Goal: Information Seeking & Learning: Find specific fact

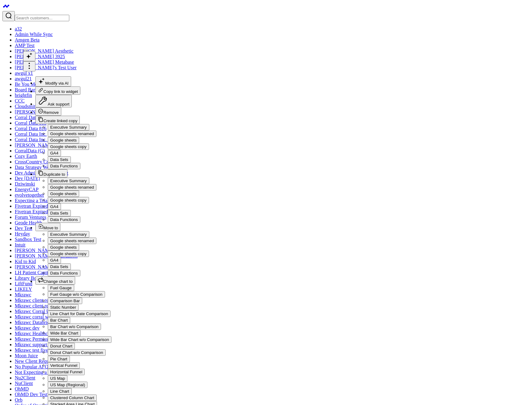
drag, startPoint x: 419, startPoint y: 127, endPoint x: 357, endPoint y: 123, distance: 62.4
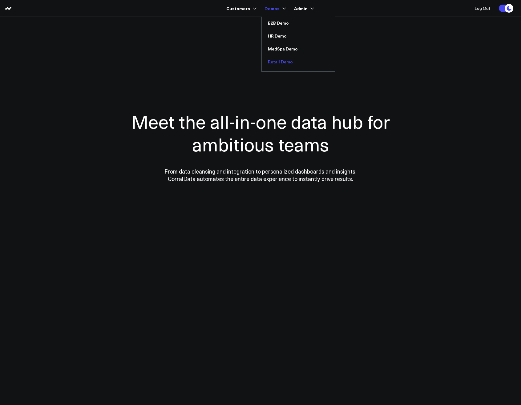
click at [285, 58] on link "Retail Demo" at bounding box center [298, 61] width 73 height 13
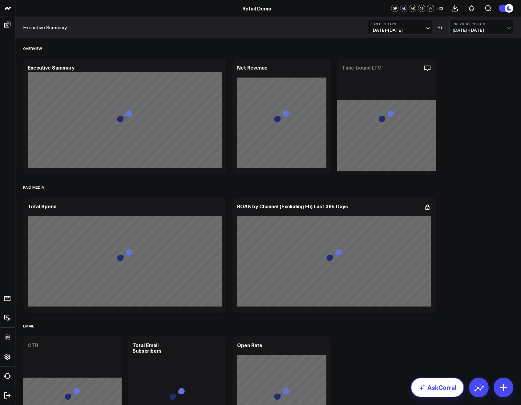
click at [428, 382] on link "AskCorral" at bounding box center [437, 388] width 53 height 20
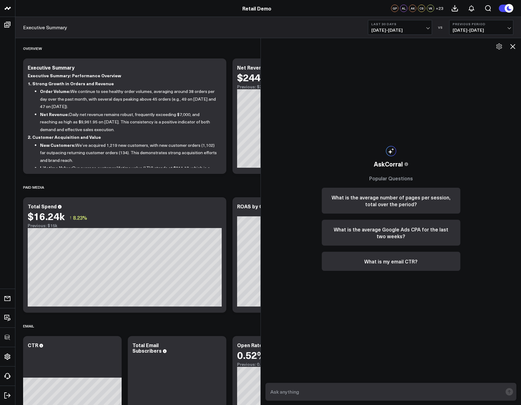
click at [499, 49] on icon at bounding box center [499, 46] width 6 height 6
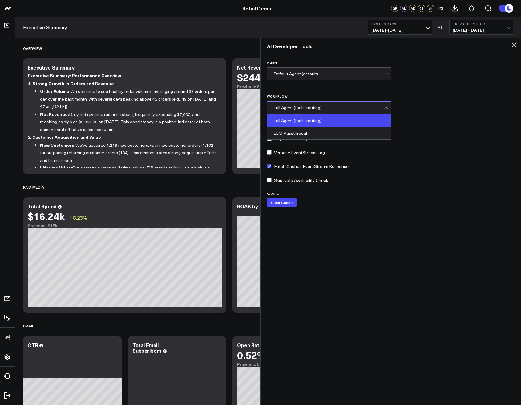
click at [340, 107] on div "Full Agent (tools, routing)" at bounding box center [328, 107] width 111 height 5
click at [322, 131] on div "LLM Passthrough" at bounding box center [328, 133] width 123 height 12
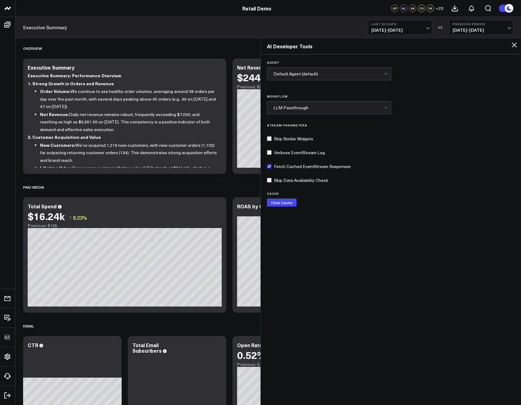
click at [515, 46] on icon at bounding box center [513, 44] width 7 height 7
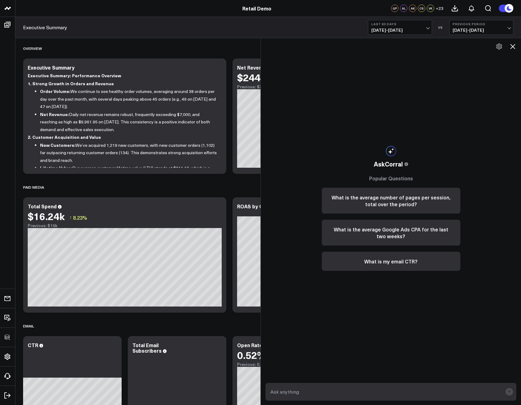
click at [368, 395] on textarea at bounding box center [386, 391] width 234 height 11
type textarea "What are the 3 largest cities in Africa?"
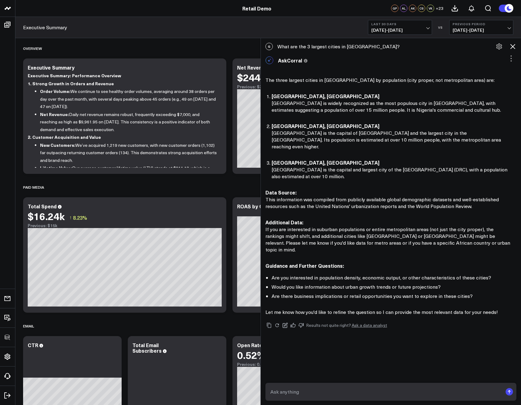
click at [501, 47] on icon at bounding box center [499, 46] width 6 height 6
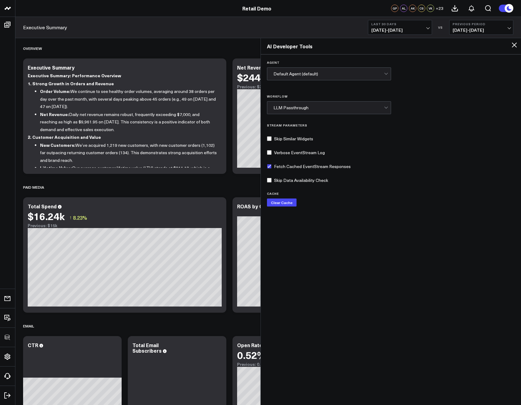
click at [392, 187] on div "Agent Default Agent (default) Workflow LLM Passthrough Stream Parameters Skip S…" at bounding box center [391, 229] width 260 height 350
click at [517, 46] on icon at bounding box center [513, 44] width 7 height 7
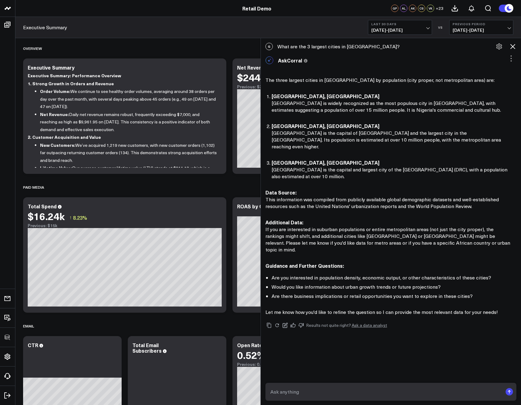
click at [513, 48] on icon at bounding box center [512, 46] width 7 height 7
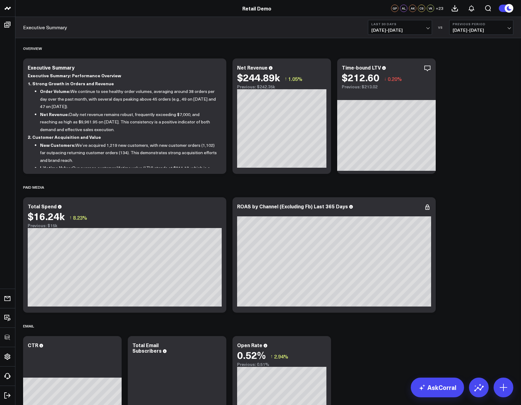
click at [163, 29] on div "Executive Summary Last 30 Days 07/27/25 - 08/25/25 VS Previous Period 06/27/25 …" at bounding box center [267, 27] width 505 height 21
